Goal: Obtain resource: Download file/media

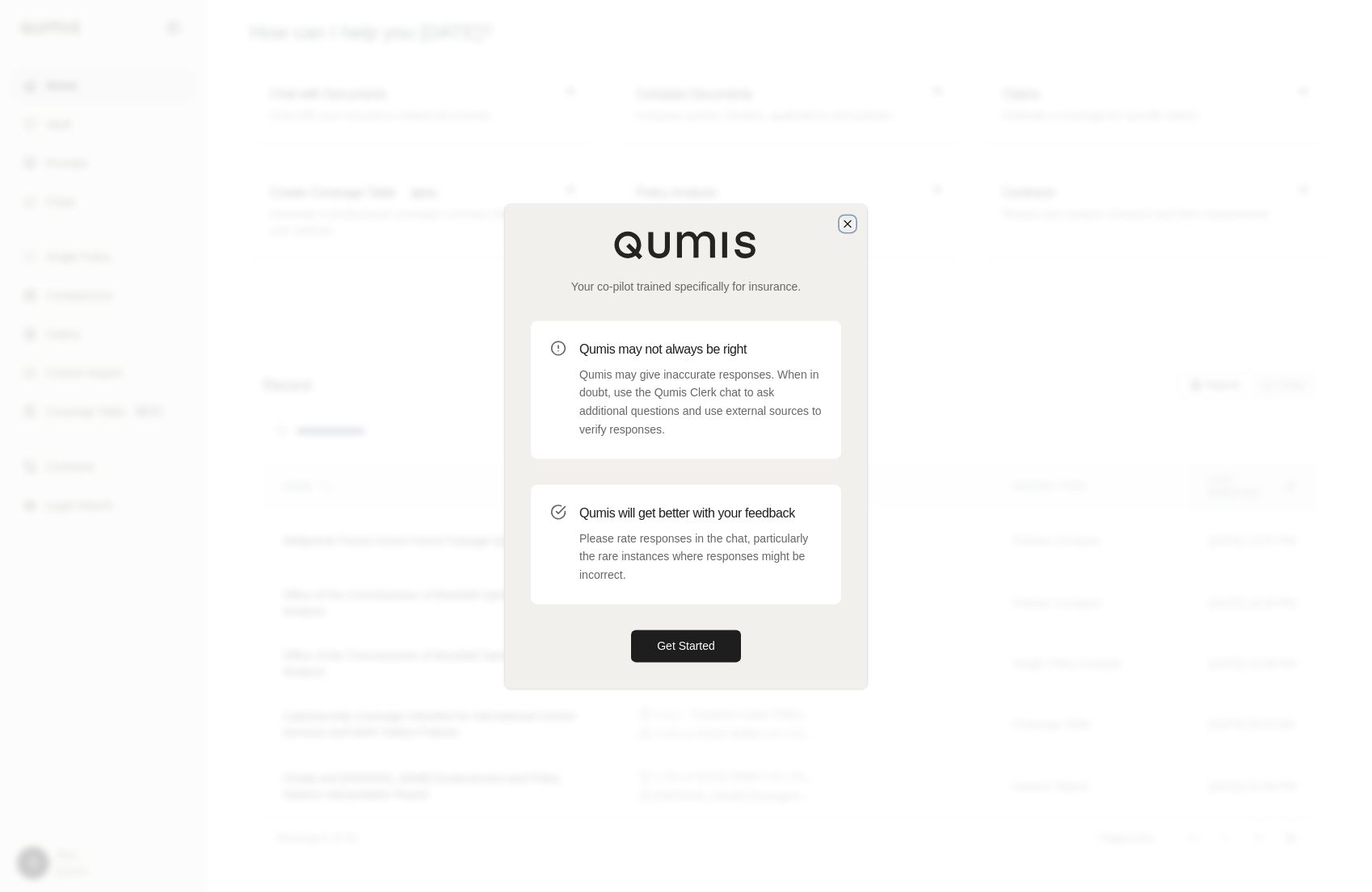
click at [852, 219] on icon "button" at bounding box center [847, 223] width 13 height 13
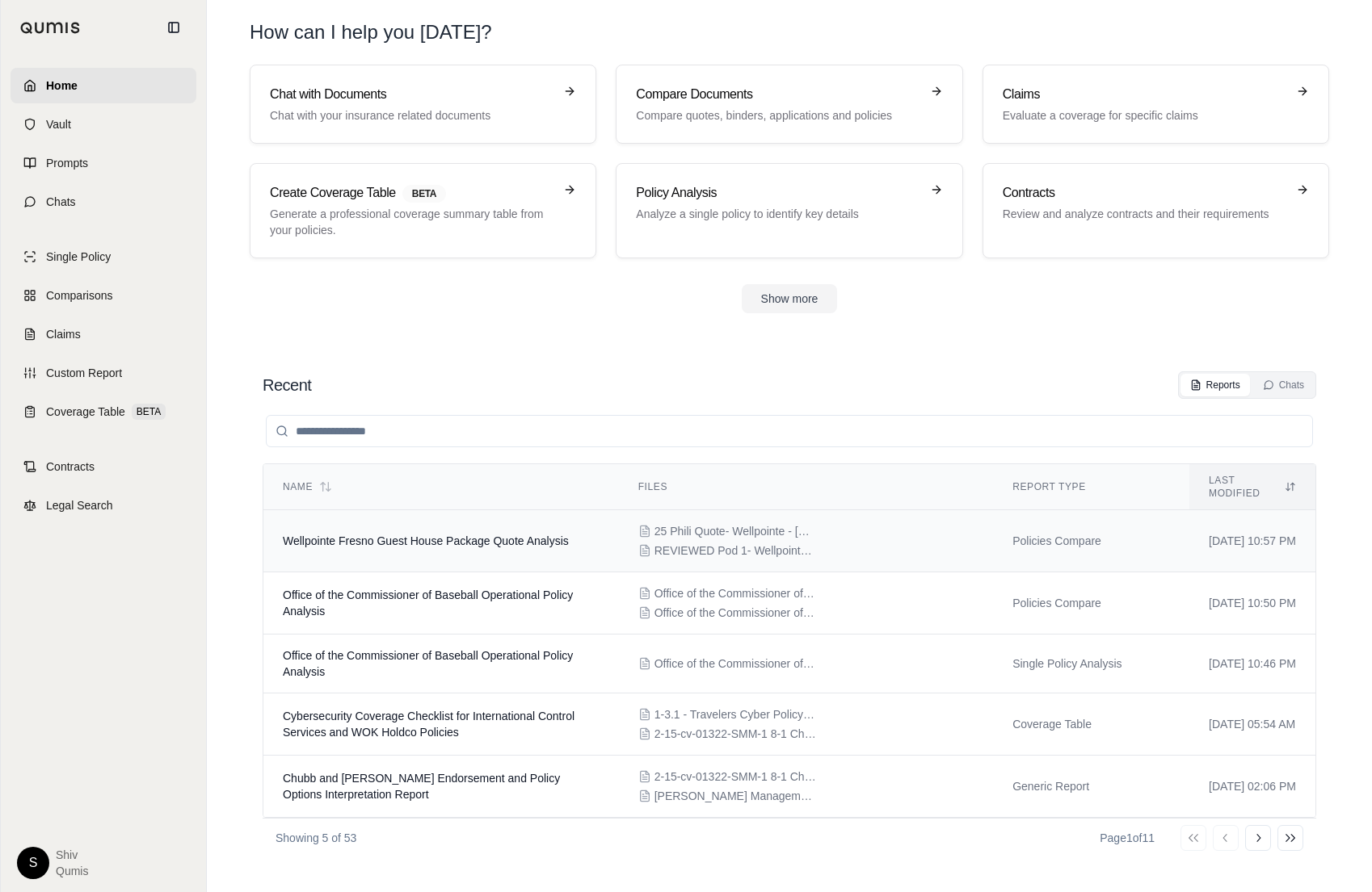
click at [549, 534] on span "Wellpointe Fresno Guest House Package Quote Analysis" at bounding box center [425, 540] width 286 height 13
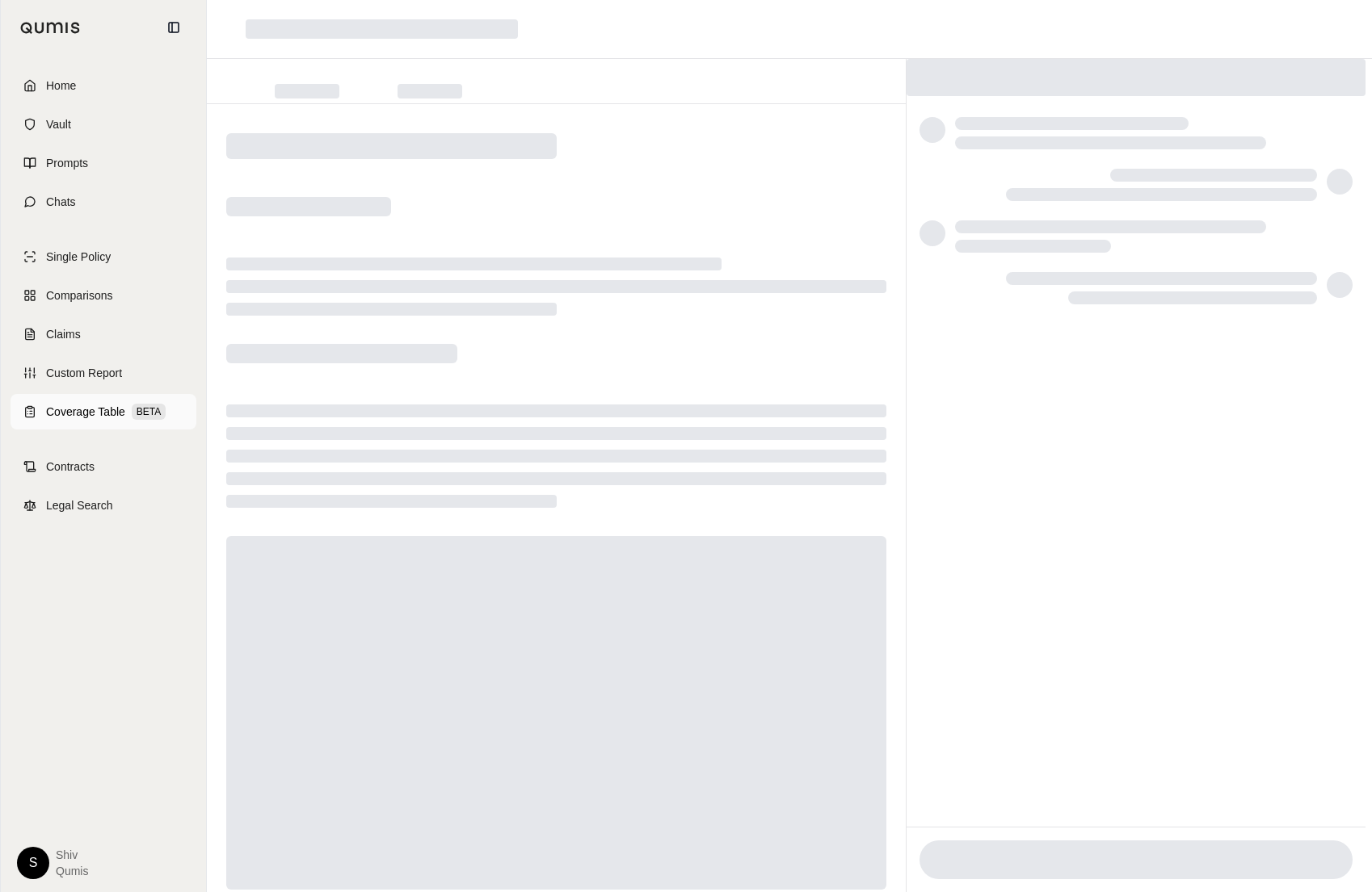
click at [86, 405] on span "Coverage Table" at bounding box center [85, 412] width 80 height 16
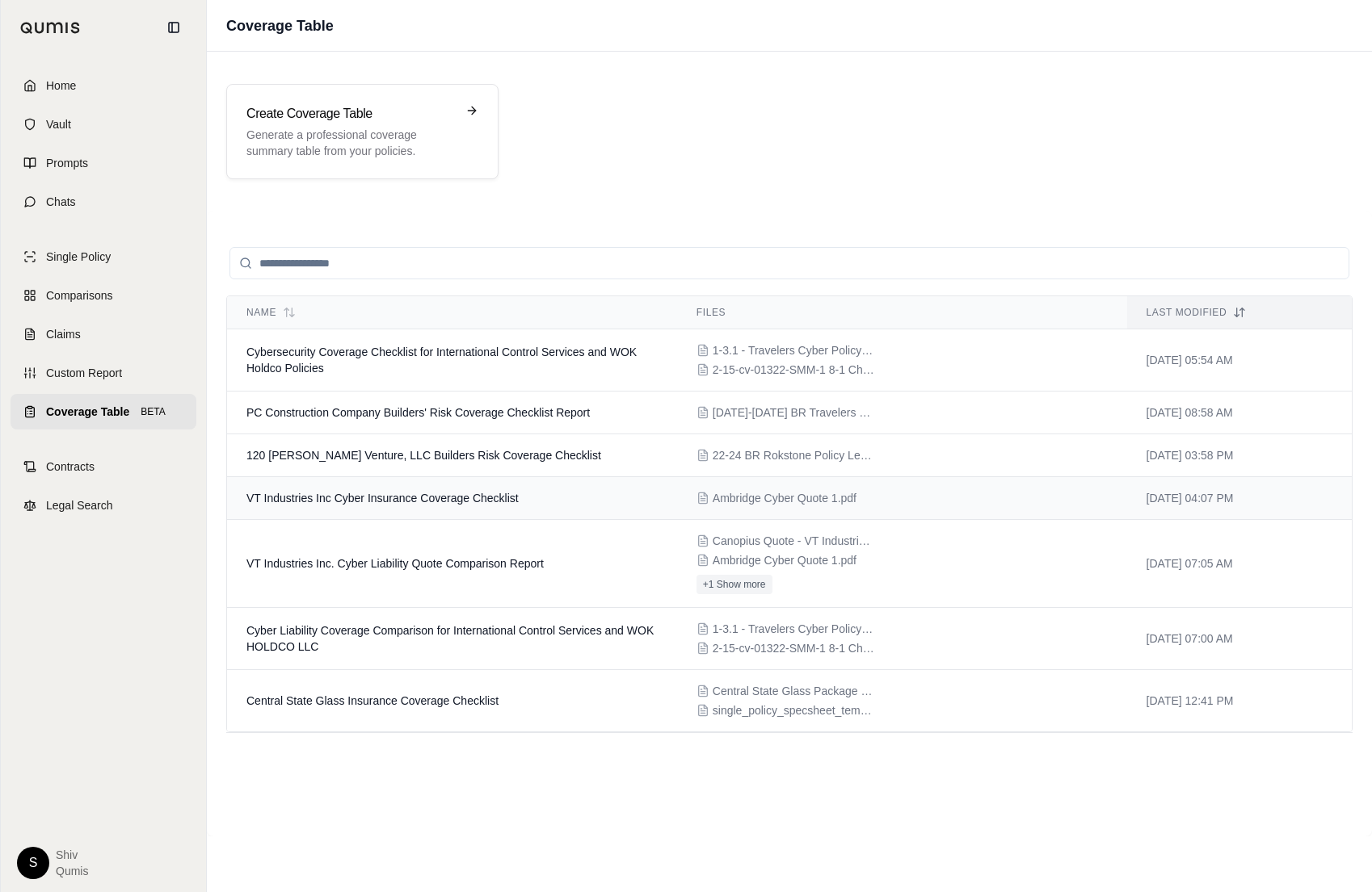
click at [477, 508] on td "VT Industries Inc Cyber Insurance Coverage Checklist" at bounding box center [452, 498] width 450 height 43
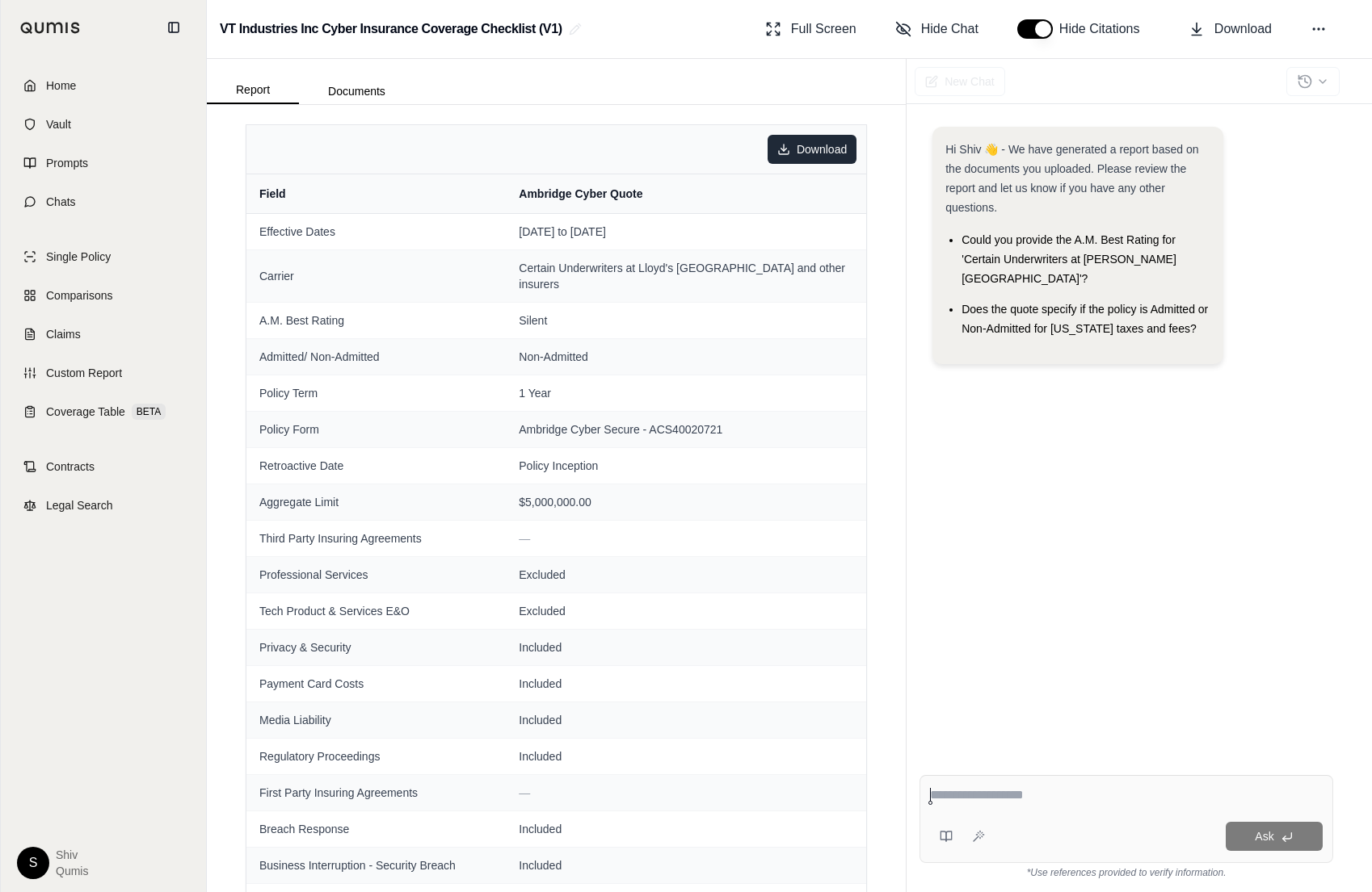
click at [826, 153] on html "Home Vault Prompts Chats Single Policy Comparisons Claims Custom Report Coverag…" at bounding box center [686, 446] width 1372 height 892
click at [645, 555] on html "Home Vault Prompts Chats Single Policy Comparisons Claims Custom Report Coverag…" at bounding box center [686, 446] width 1372 height 892
click at [791, 150] on html "Home Vault Prompts Chats Single Policy Comparisons Claims Custom Report Coverag…" at bounding box center [686, 446] width 1372 height 892
click at [788, 216] on div "Download as JSON" at bounding box center [779, 210] width 147 height 26
click at [777, 154] on html "Home Vault Prompts Chats Single Policy Comparisons Claims Custom Report Coverag…" at bounding box center [686, 446] width 1372 height 892
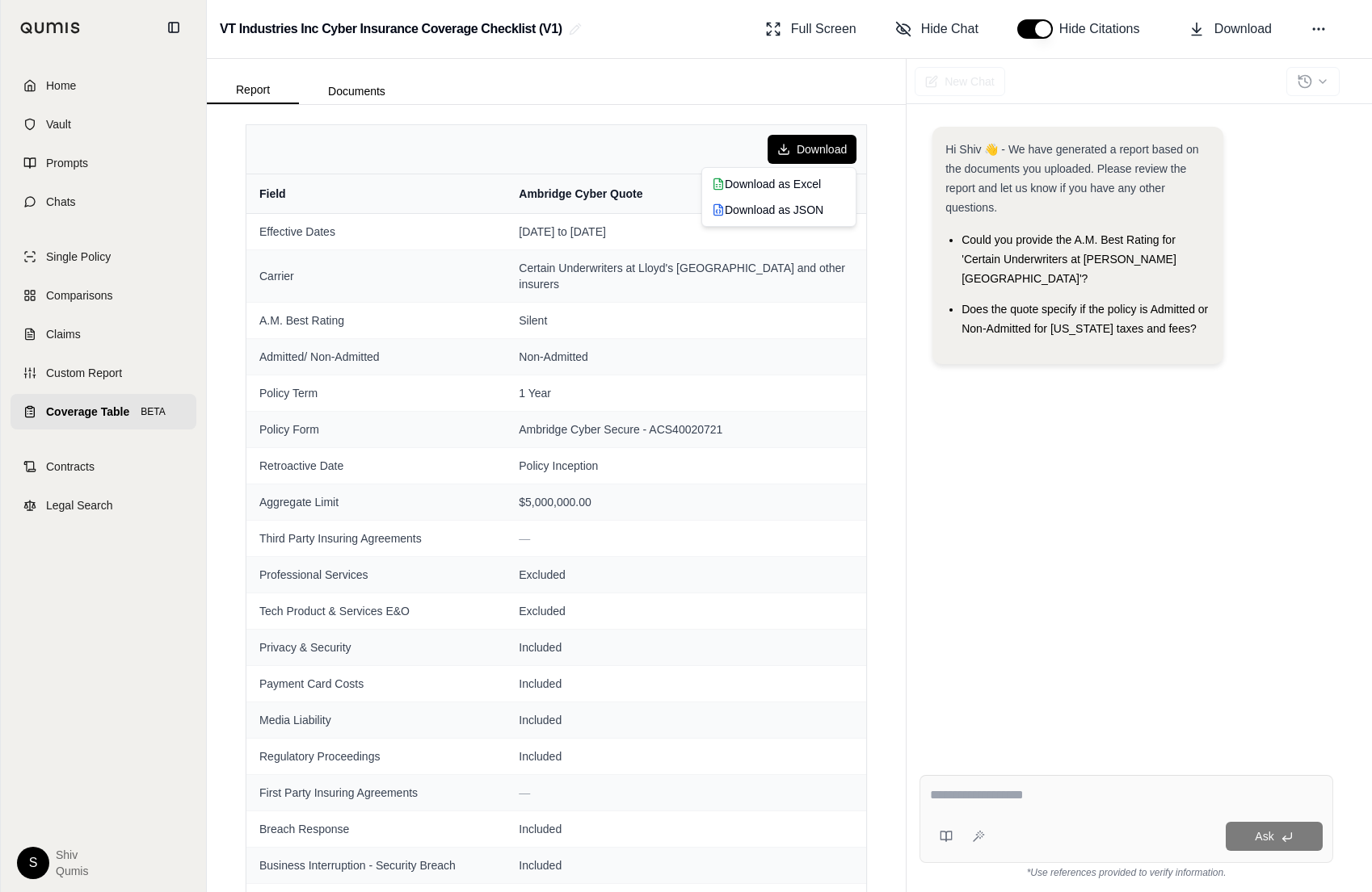
click at [557, 150] on html "Home Vault Prompts Chats Single Policy Comparisons Claims Custom Report Coverag…" at bounding box center [686, 446] width 1372 height 892
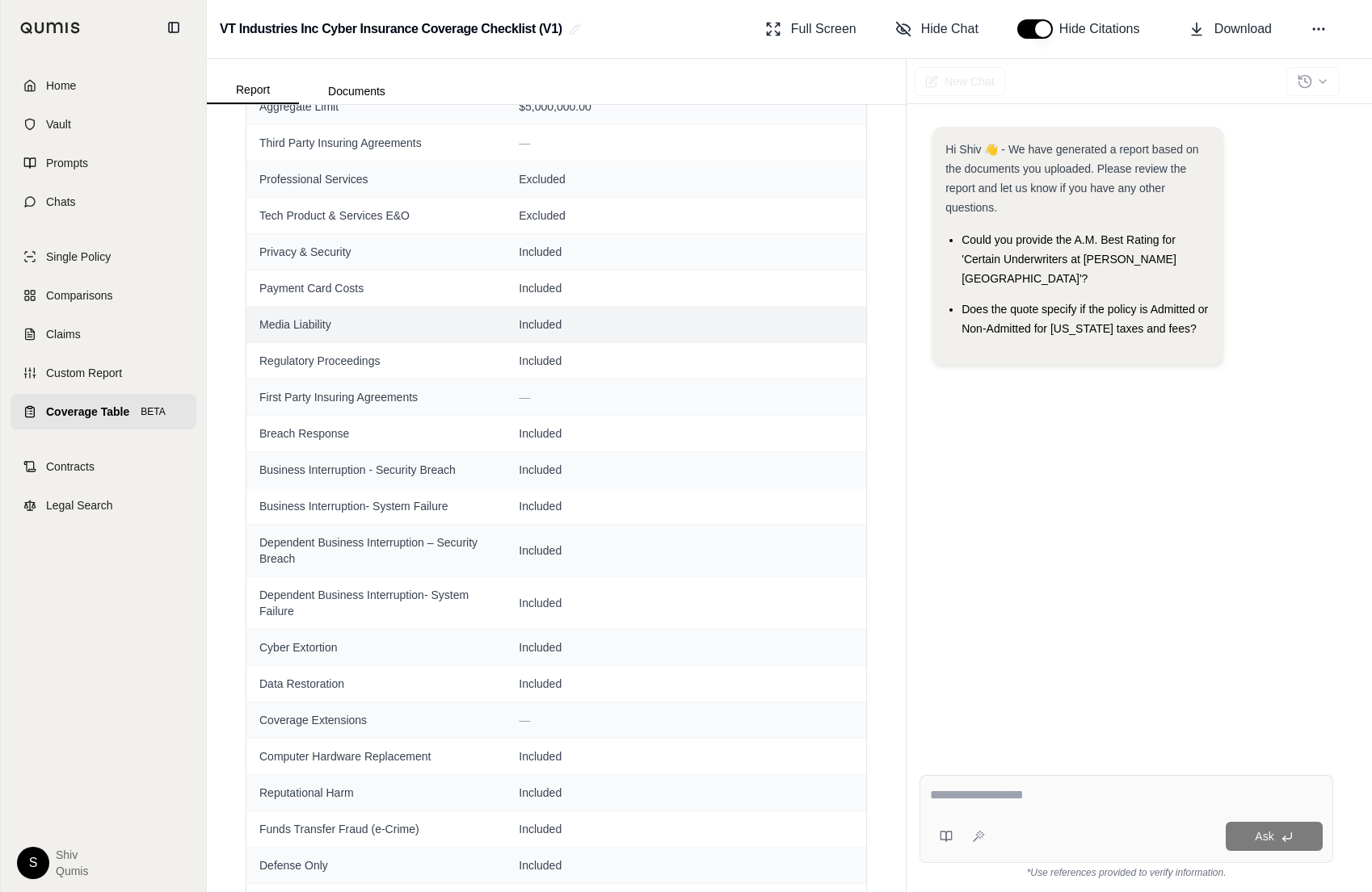
scroll to position [577, 0]
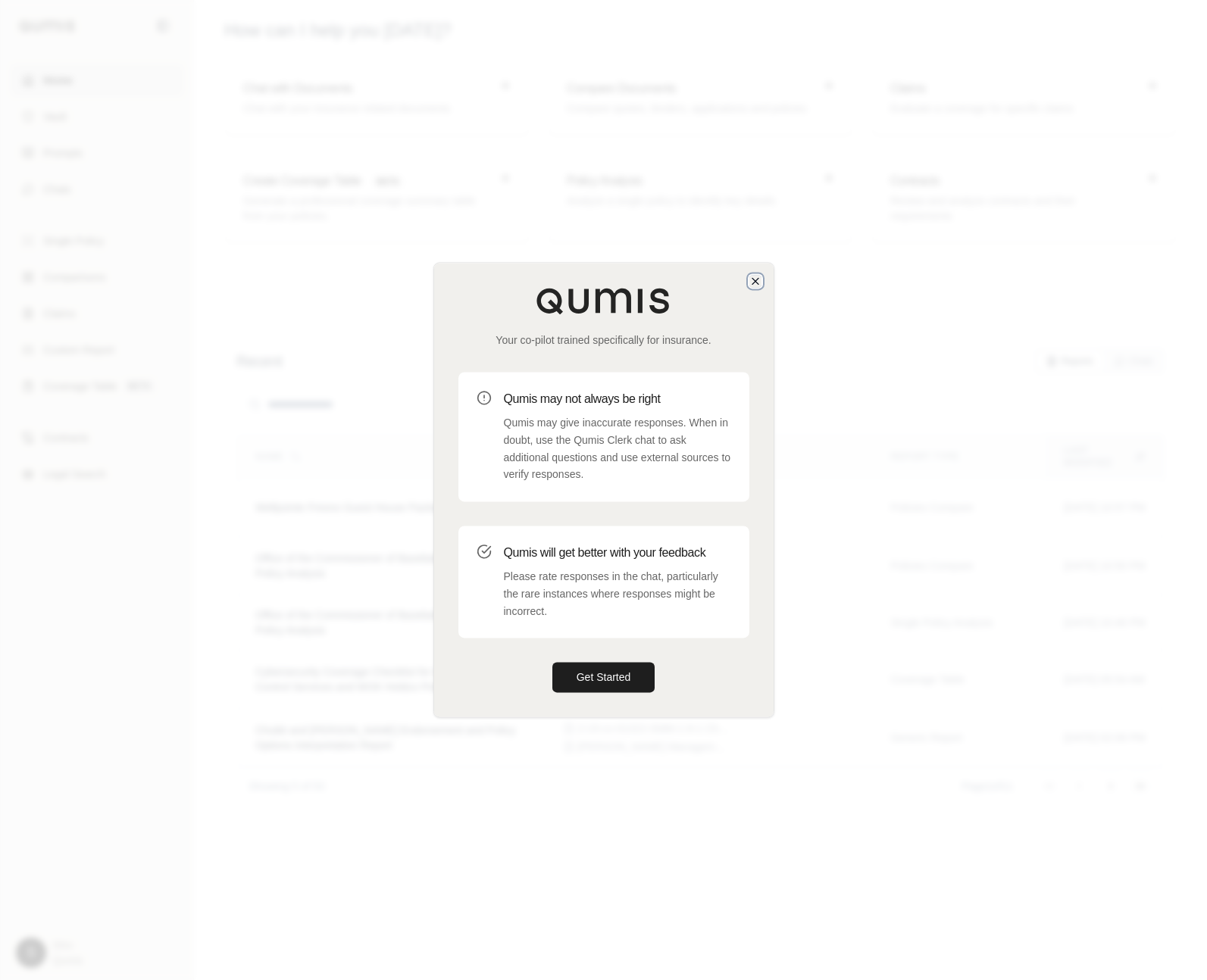
click at [754, 277] on icon "button" at bounding box center [755, 281] width 12 height 12
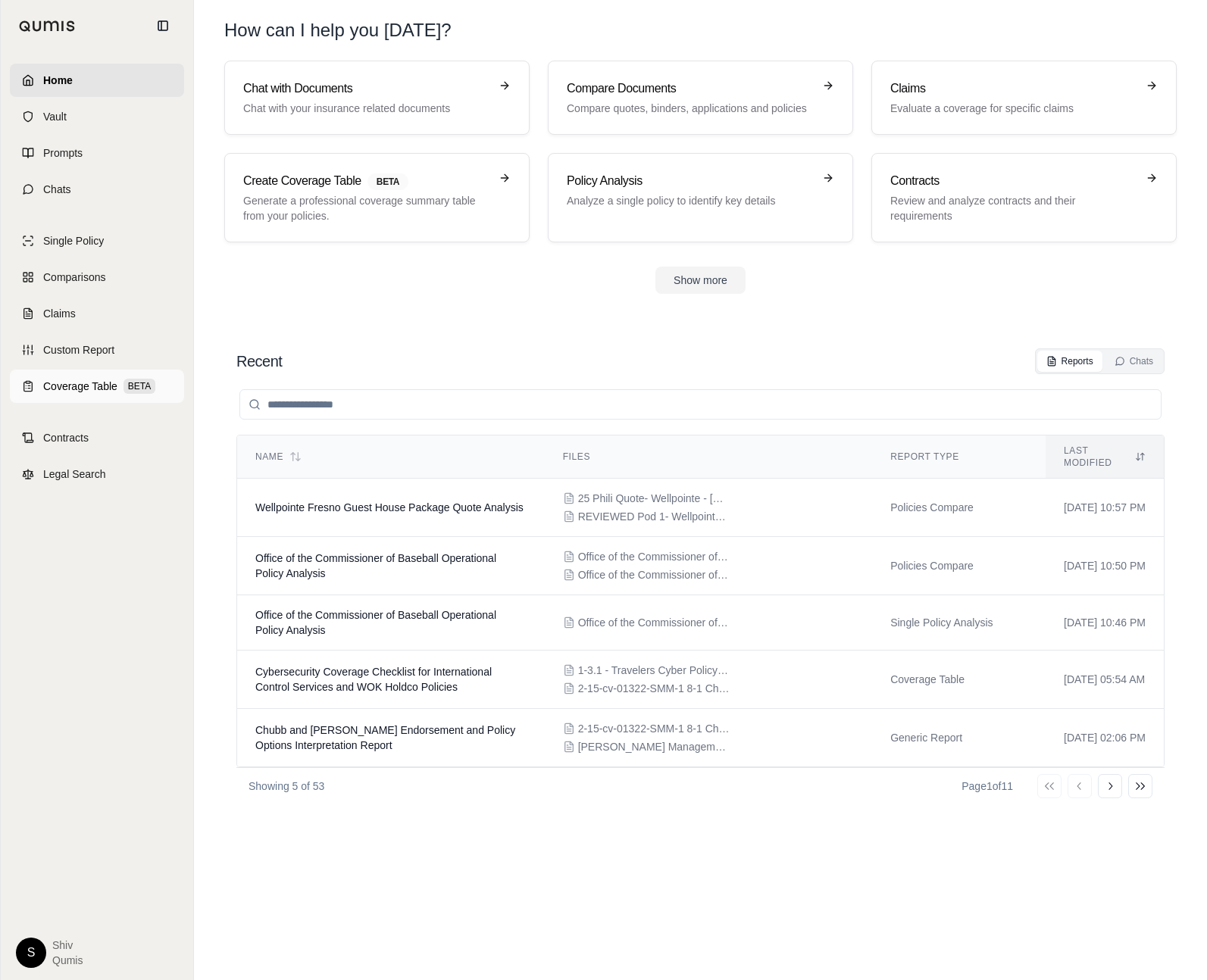
click at [44, 380] on span "Coverage Table" at bounding box center [80, 386] width 75 height 15
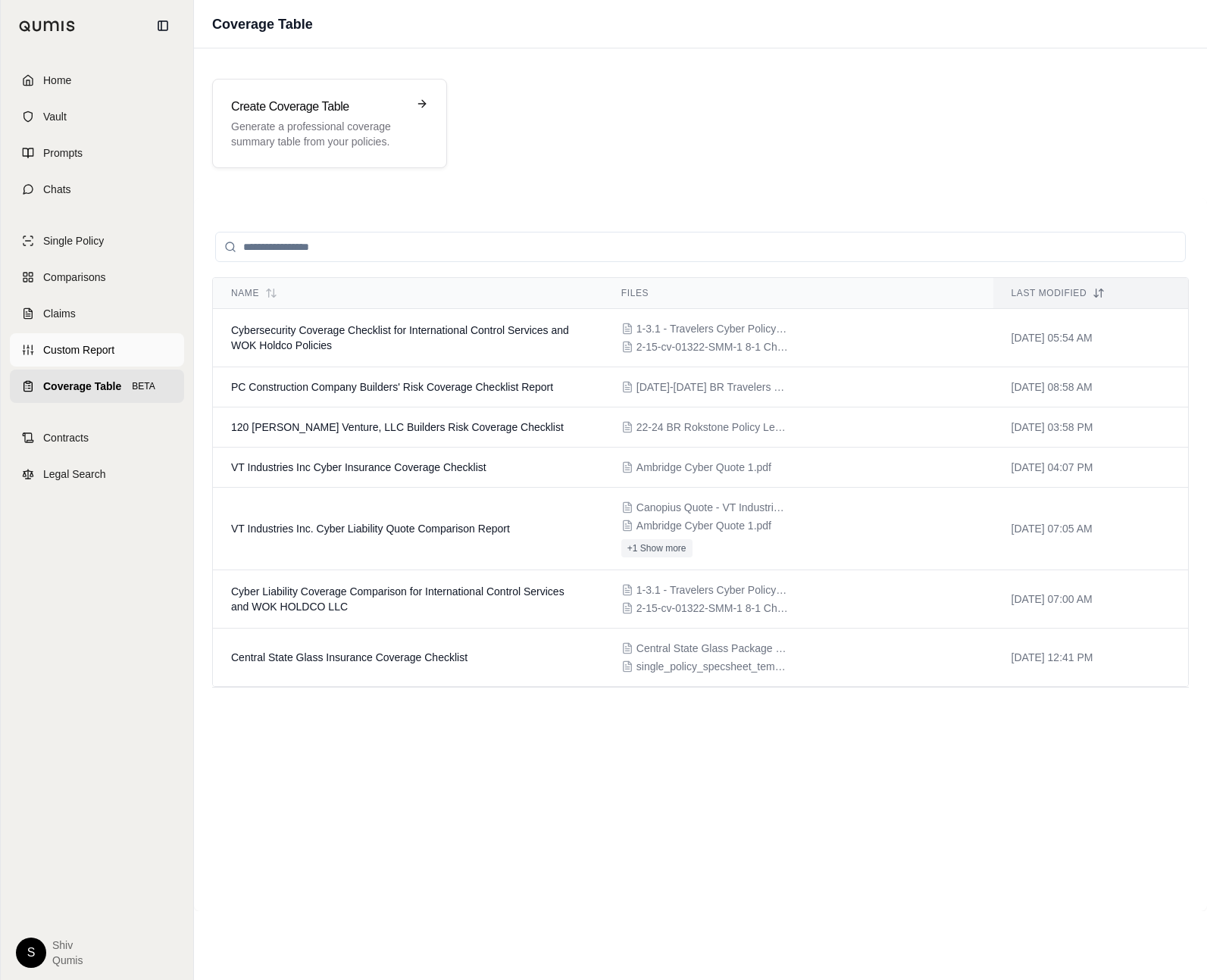
click at [79, 354] on span "Custom Report" at bounding box center [79, 350] width 71 height 15
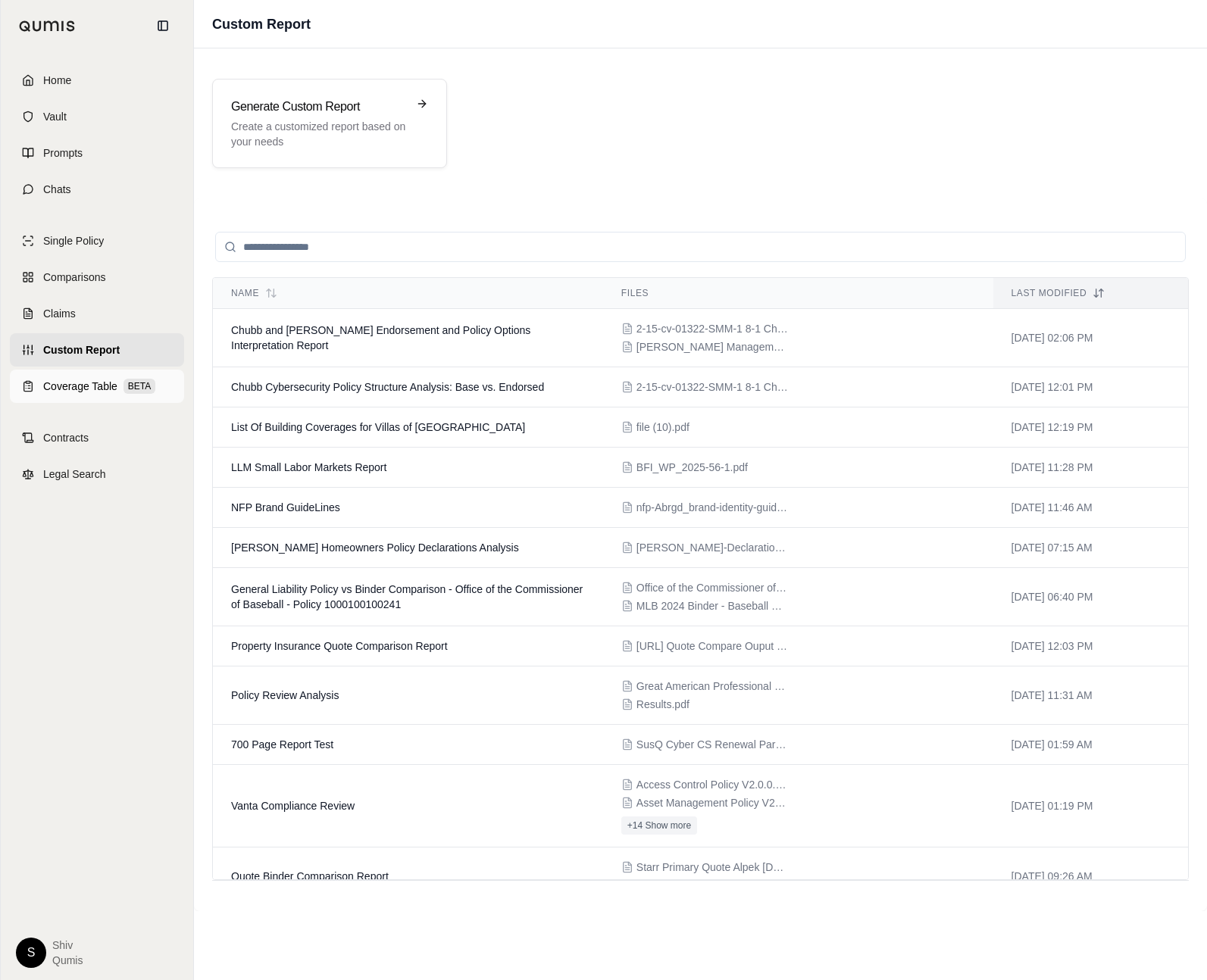
click at [71, 397] on link "Coverage Table BETA" at bounding box center [97, 386] width 174 height 33
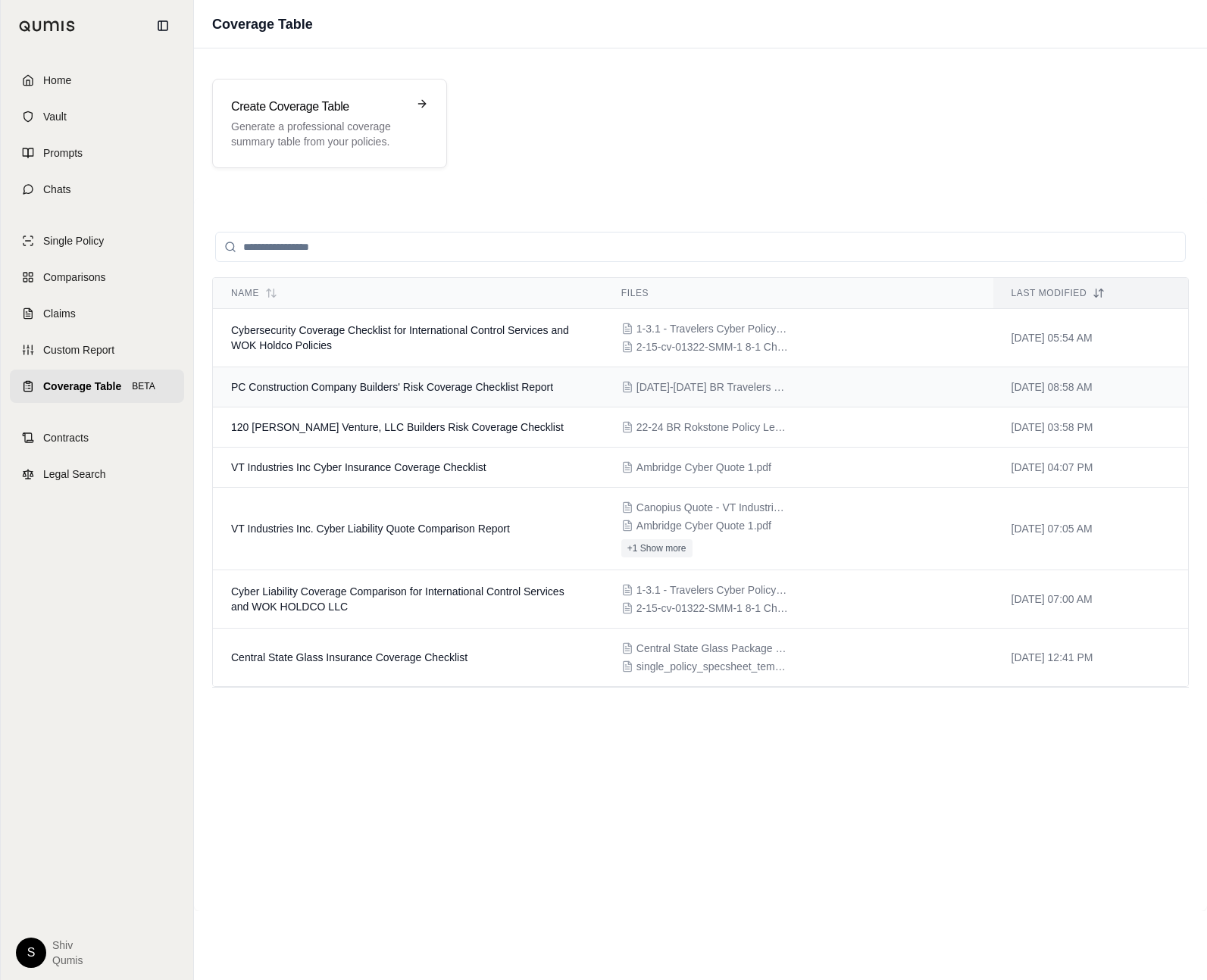
click at [464, 394] on td "PC Construction Company Builders' Risk Coverage Checklist Report" at bounding box center [408, 387] width 390 height 40
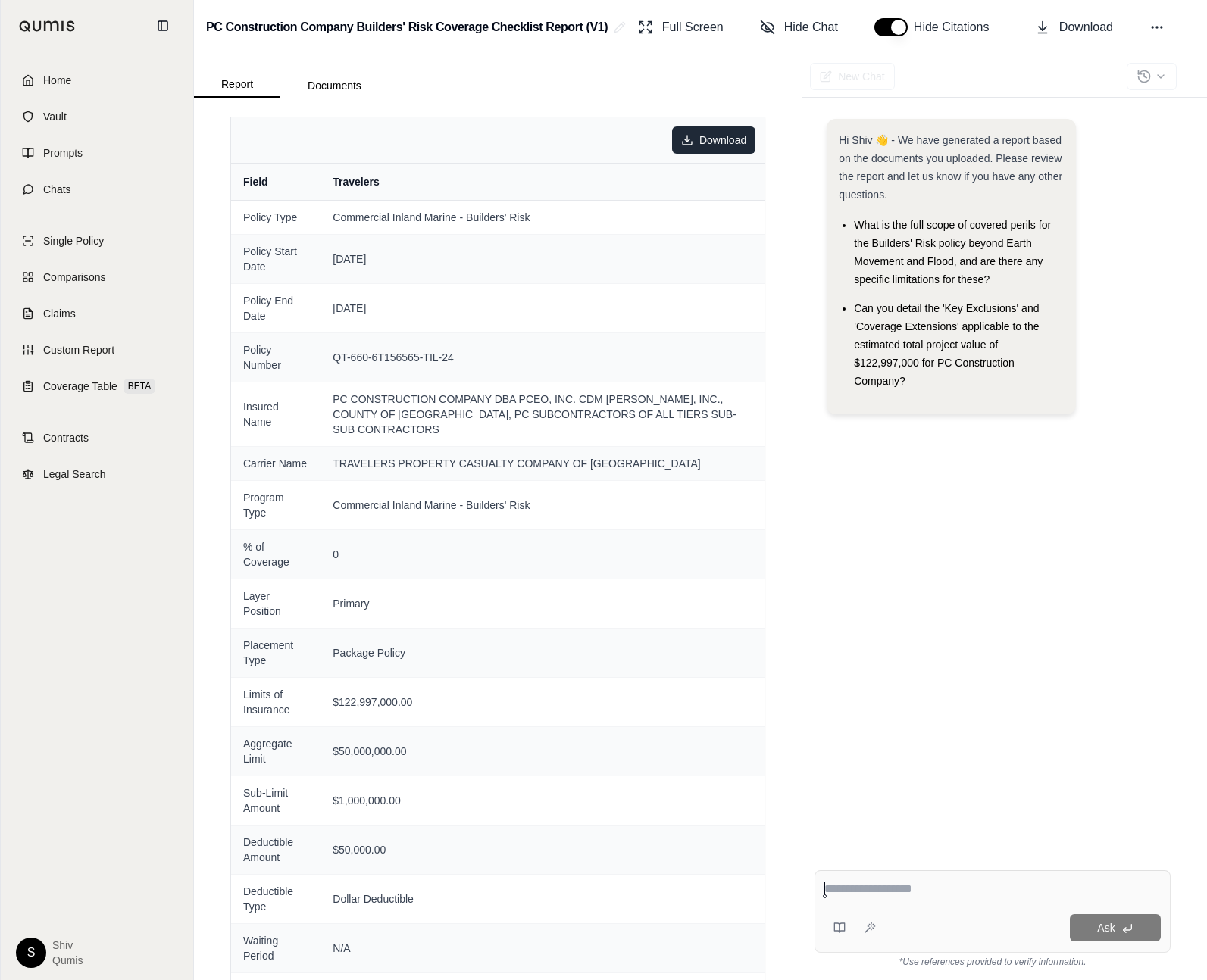
click at [725, 138] on html "Home Vault Prompts Chats Single Policy Comparisons Claims Custom Report Coverag…" at bounding box center [604, 490] width 1207 height 980
